Goal: Task Accomplishment & Management: Manage account settings

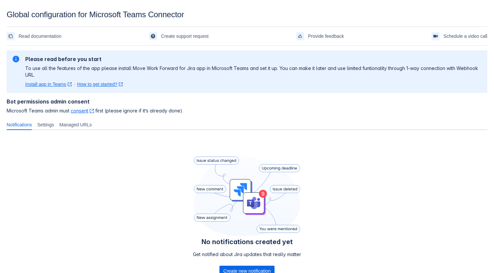
scroll to position [52, 0]
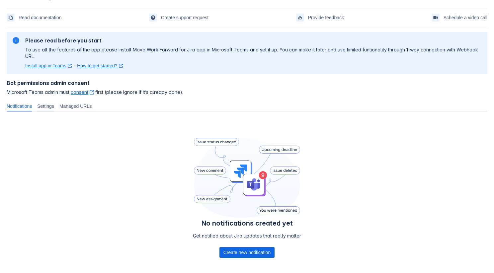
click at [43, 104] on span "Settings" at bounding box center [45, 106] width 17 height 7
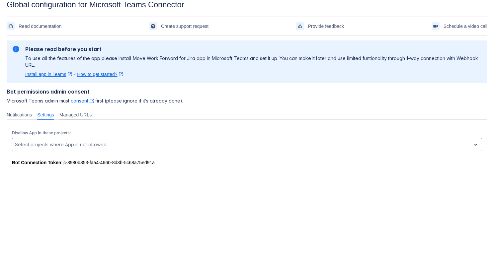
click at [82, 118] on div "Managed URLs" at bounding box center [75, 114] width 37 height 11
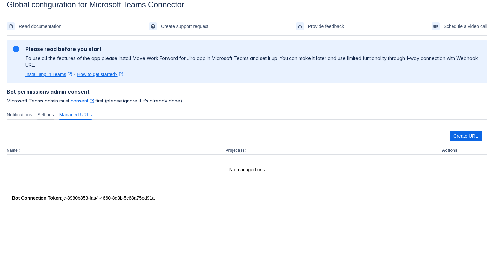
click at [44, 113] on span "Settings" at bounding box center [45, 114] width 17 height 7
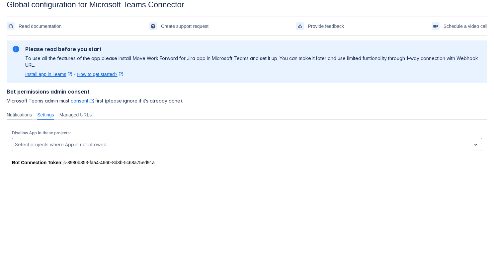
click at [29, 111] on span "Notifications" at bounding box center [19, 114] width 25 height 7
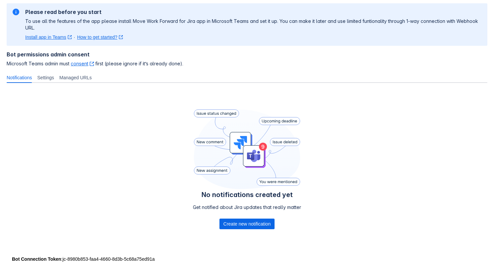
scroll to position [52, 0]
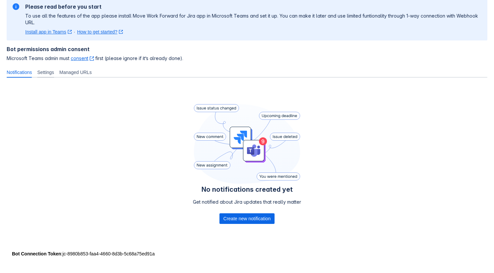
click at [41, 73] on span "Settings" at bounding box center [45, 72] width 17 height 7
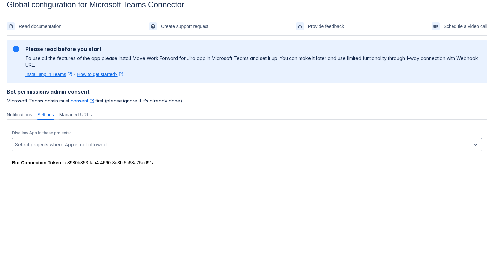
click at [88, 117] on span "Managed URLs" at bounding box center [75, 114] width 32 height 7
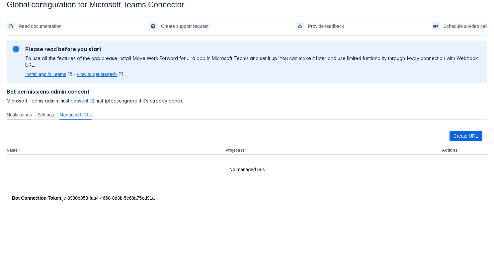
click at [23, 112] on span "Notifications" at bounding box center [19, 114] width 25 height 7
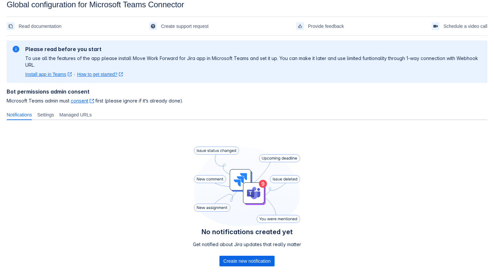
scroll to position [0, 0]
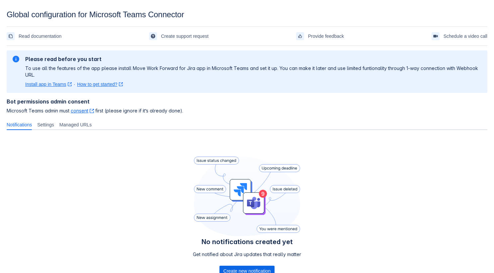
click at [92, 147] on div "No notifications created yet Get notified about Jira updates that really matter…" at bounding box center [247, 217] width 480 height 165
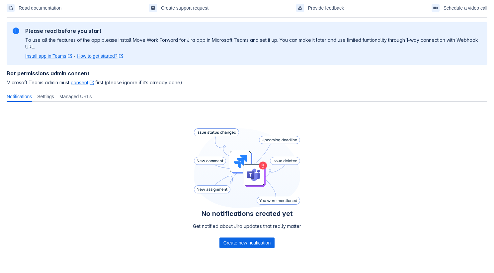
scroll to position [43, 0]
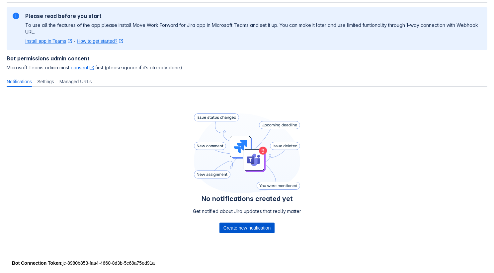
click at [246, 232] on span "Create new notification" at bounding box center [246, 228] width 47 height 11
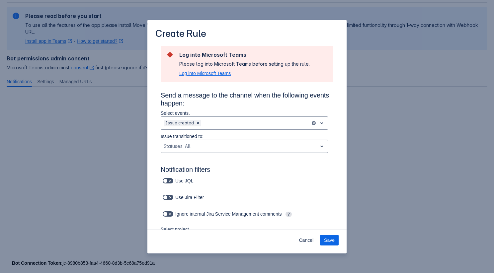
click at [210, 75] on span "Log into Microsoft Teams" at bounding box center [204, 73] width 51 height 7
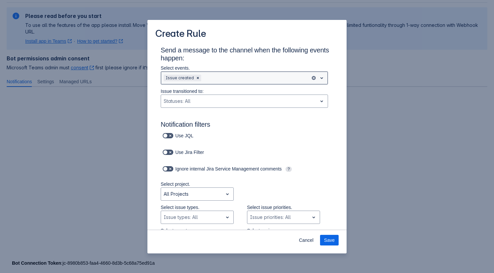
click at [249, 78] on div "Scrollable content" at bounding box center [254, 78] width 105 height 8
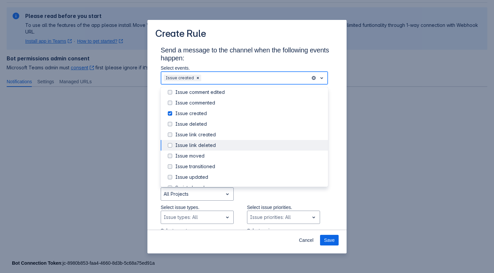
scroll to position [33, 0]
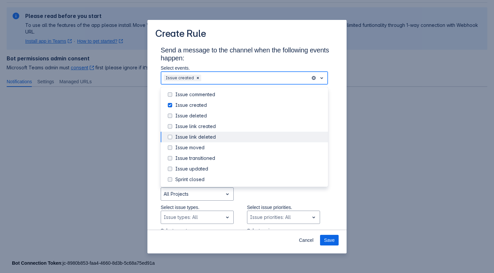
click at [219, 168] on div "Issue updated" at bounding box center [249, 169] width 149 height 7
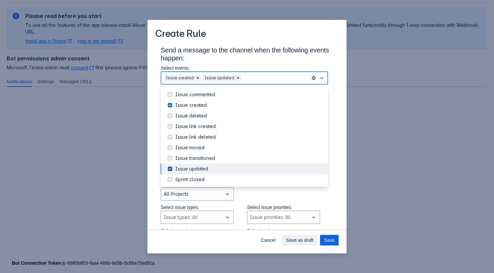
scroll to position [0, 0]
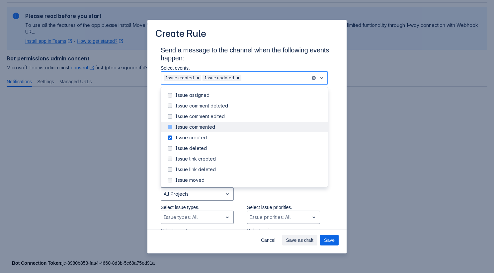
click at [206, 128] on div "Issue commented" at bounding box center [249, 127] width 149 height 7
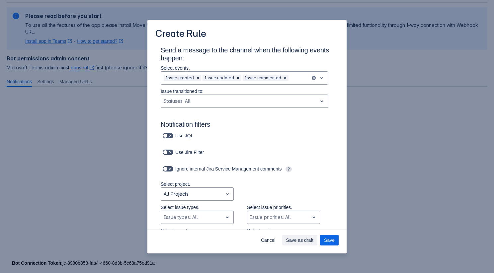
click at [257, 57] on h3 "Send a message to the channel when the following events happen:" at bounding box center [247, 55] width 173 height 19
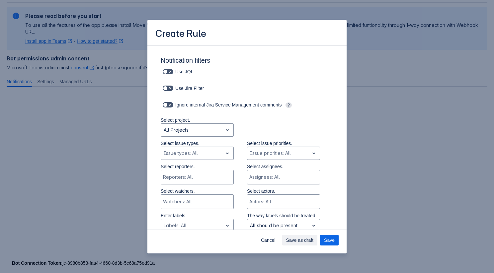
scroll to position [65, 0]
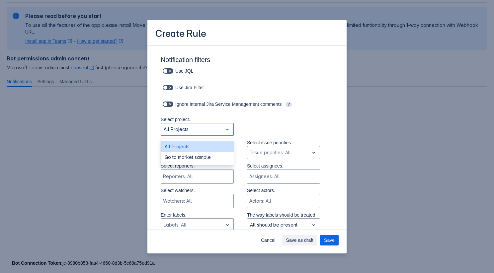
click at [225, 128] on span "open" at bounding box center [227, 129] width 8 height 8
click at [216, 155] on div "Go to market sample" at bounding box center [197, 157] width 73 height 11
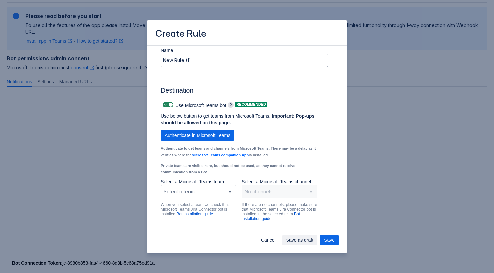
scroll to position [439, 0]
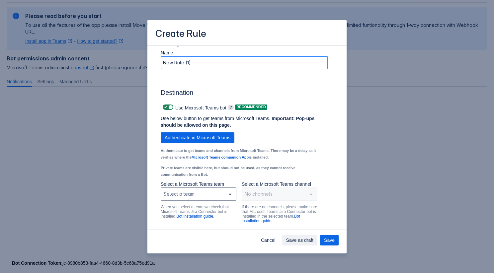
click at [213, 69] on input "New Rule (1)" at bounding box center [244, 63] width 167 height 12
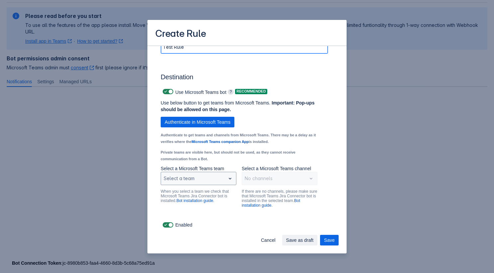
type input "Test Rule"
click at [193, 179] on div "Scrollable content" at bounding box center [193, 178] width 59 height 8
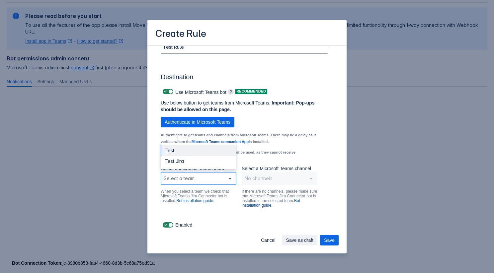
click at [191, 154] on div "Test" at bounding box center [199, 150] width 76 height 11
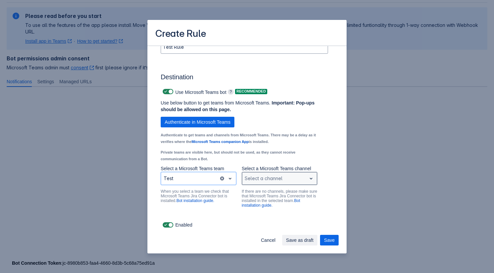
click at [293, 174] on div "Scrollable content" at bounding box center [273, 178] width 59 height 8
click at [281, 159] on div "General" at bounding box center [280, 161] width 76 height 11
click at [329, 239] on span "Save" at bounding box center [329, 240] width 11 height 11
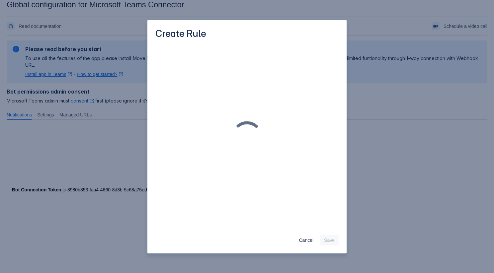
scroll to position [0, 0]
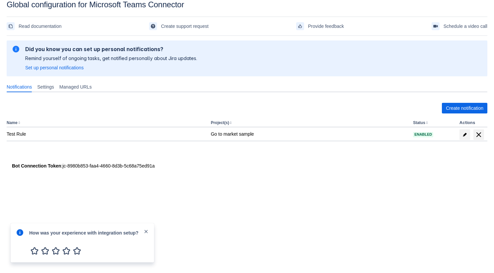
click at [143, 230] on span "close" at bounding box center [145, 231] width 5 height 5
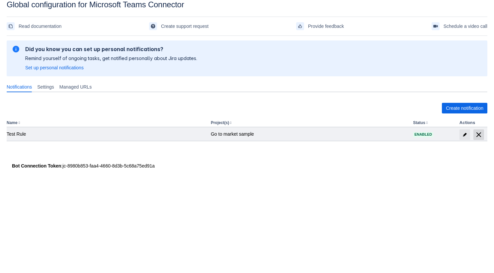
click at [482, 131] on span "delete" at bounding box center [478, 135] width 8 height 8
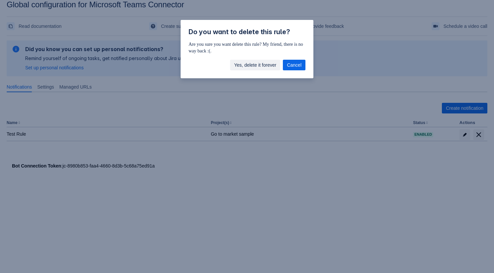
click at [263, 67] on span "Yes, delete it forever" at bounding box center [255, 65] width 42 height 11
